Goal: Task Accomplishment & Management: Manage account settings

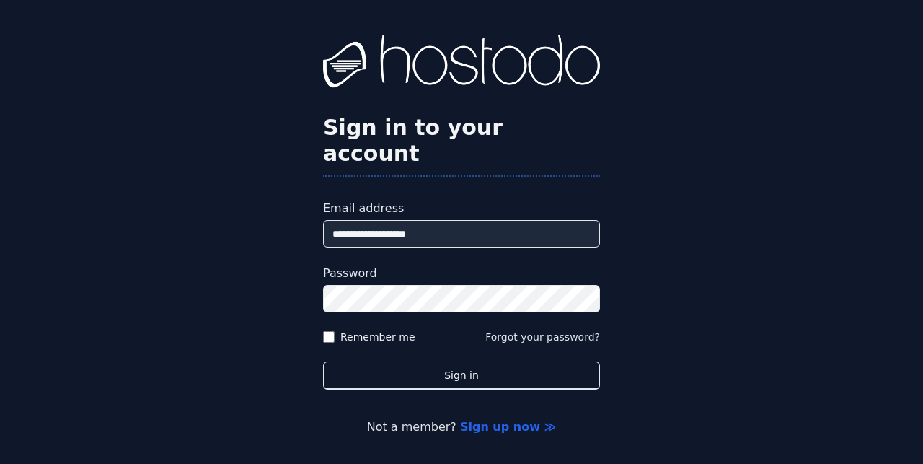
click at [454, 371] on button "Sign in" at bounding box center [461, 375] width 277 height 28
click at [454, 369] on button "Sign in" at bounding box center [461, 375] width 277 height 28
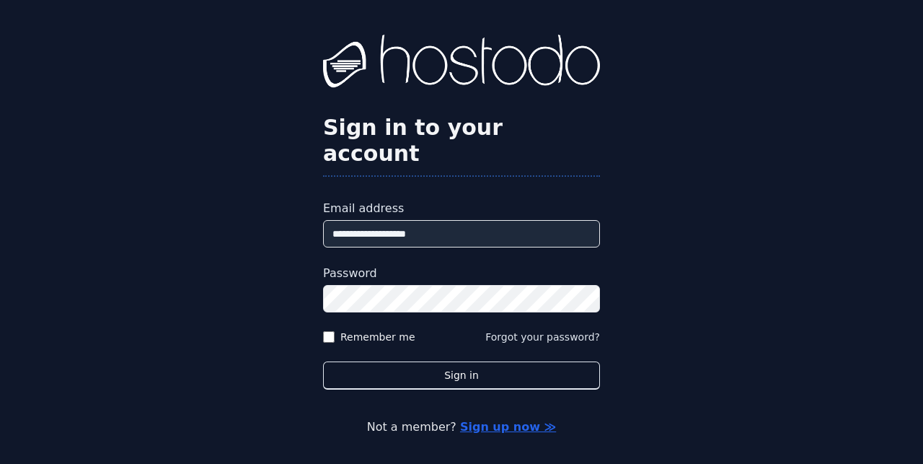
click at [457, 366] on button "Sign in" at bounding box center [461, 375] width 277 height 28
click at [457, 365] on button "Sign in" at bounding box center [461, 375] width 277 height 28
click at [457, 364] on button "Sign in" at bounding box center [461, 375] width 277 height 28
click at [516, 361] on button "Sign in" at bounding box center [461, 375] width 277 height 28
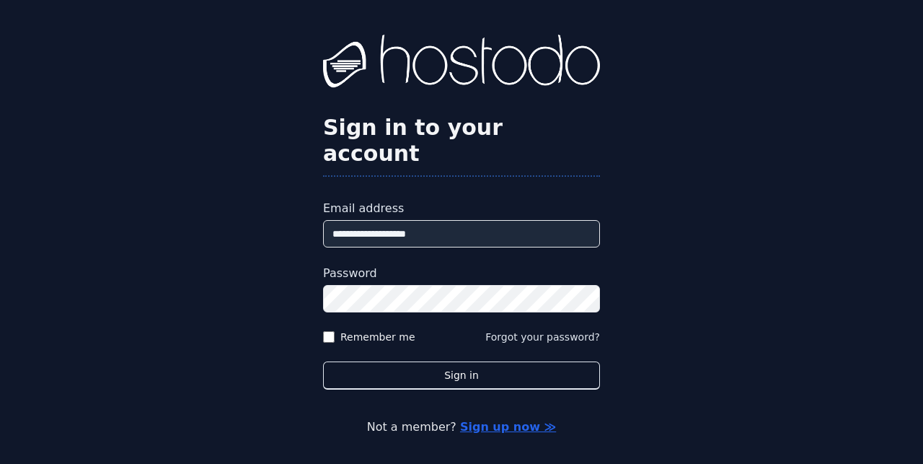
click at [459, 365] on button "Sign in" at bounding box center [461, 375] width 277 height 28
